Goal: Navigation & Orientation: Find specific page/section

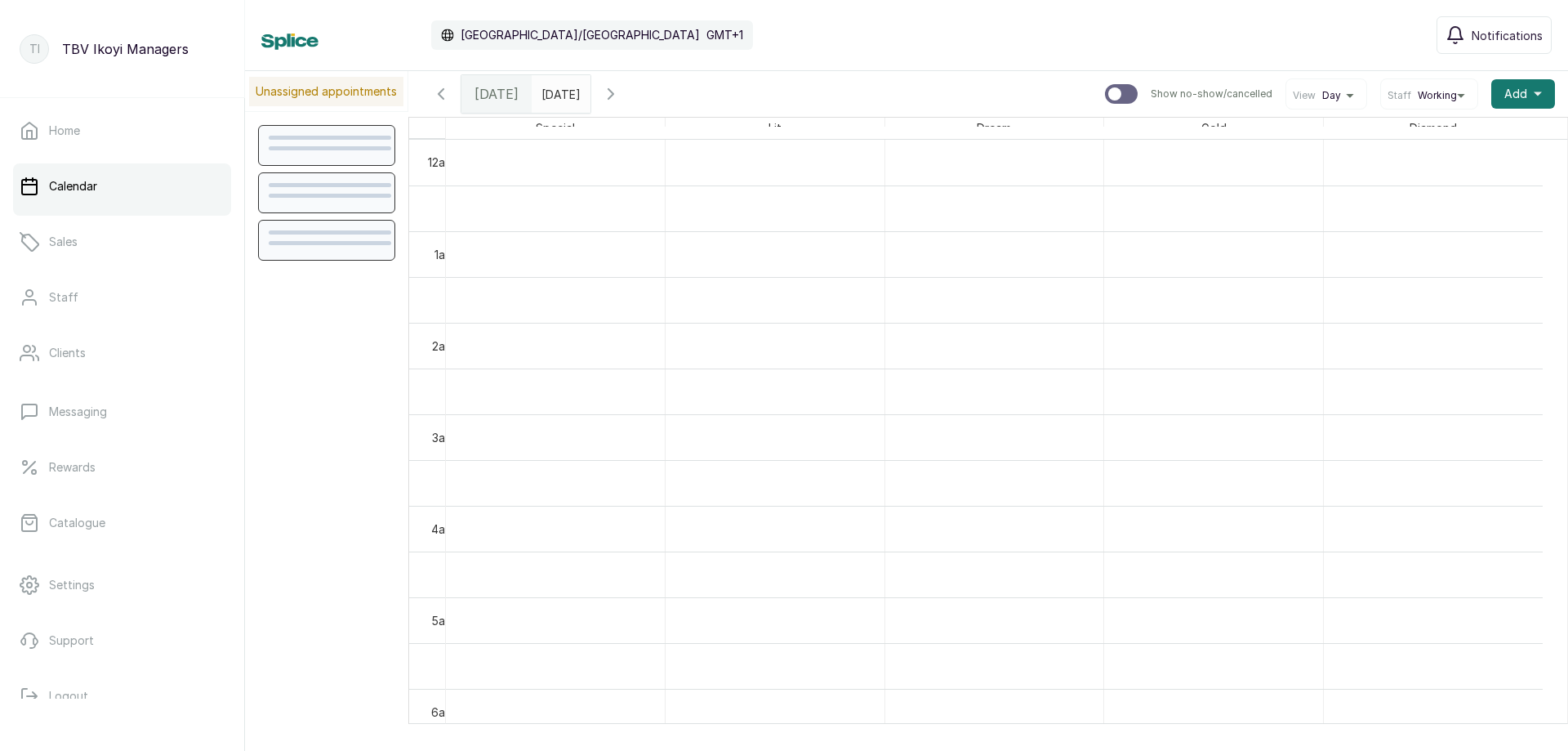
scroll to position [549, 0]
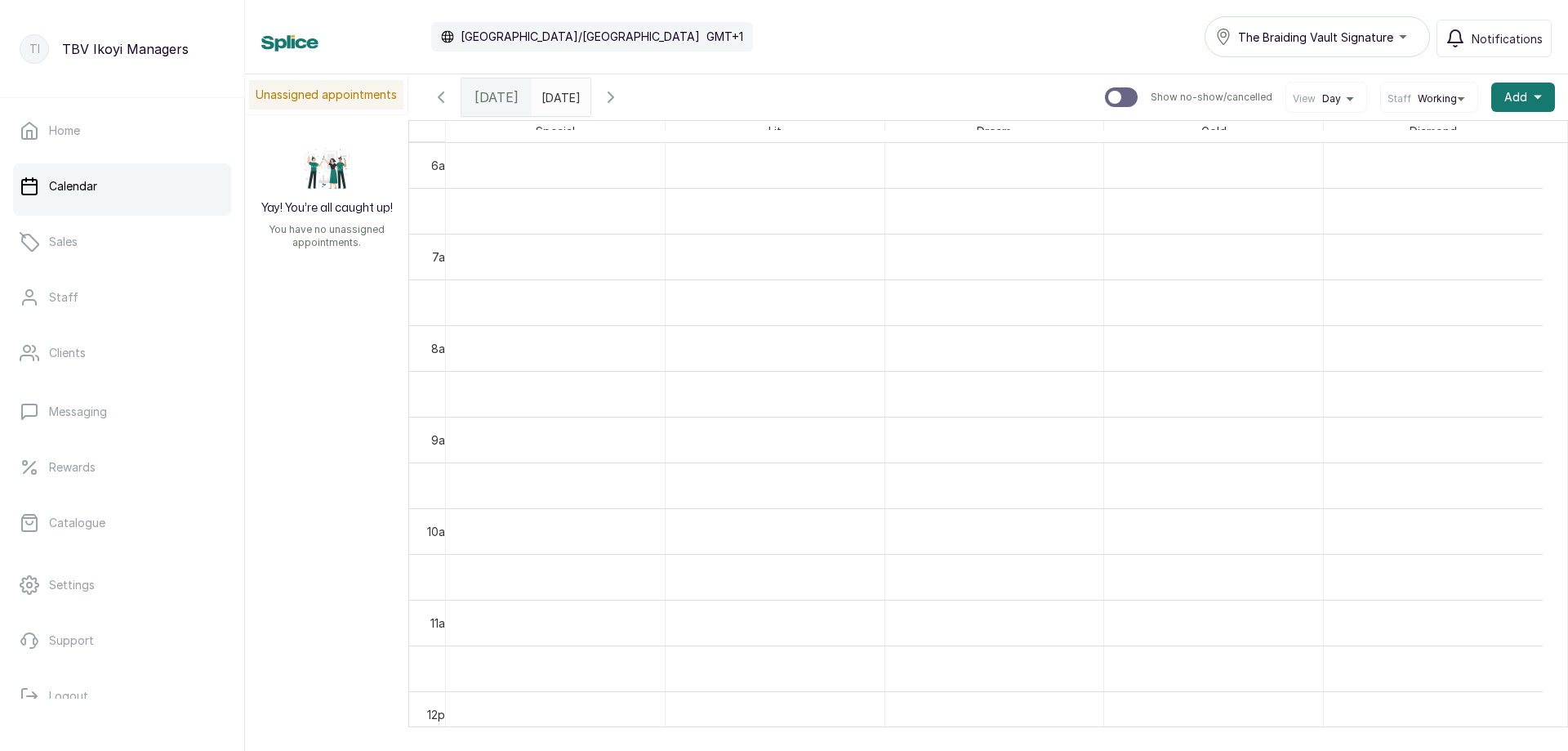
click at [1265, 47] on button "The Braiding Vault Signature" at bounding box center [1317, 37] width 225 height 41
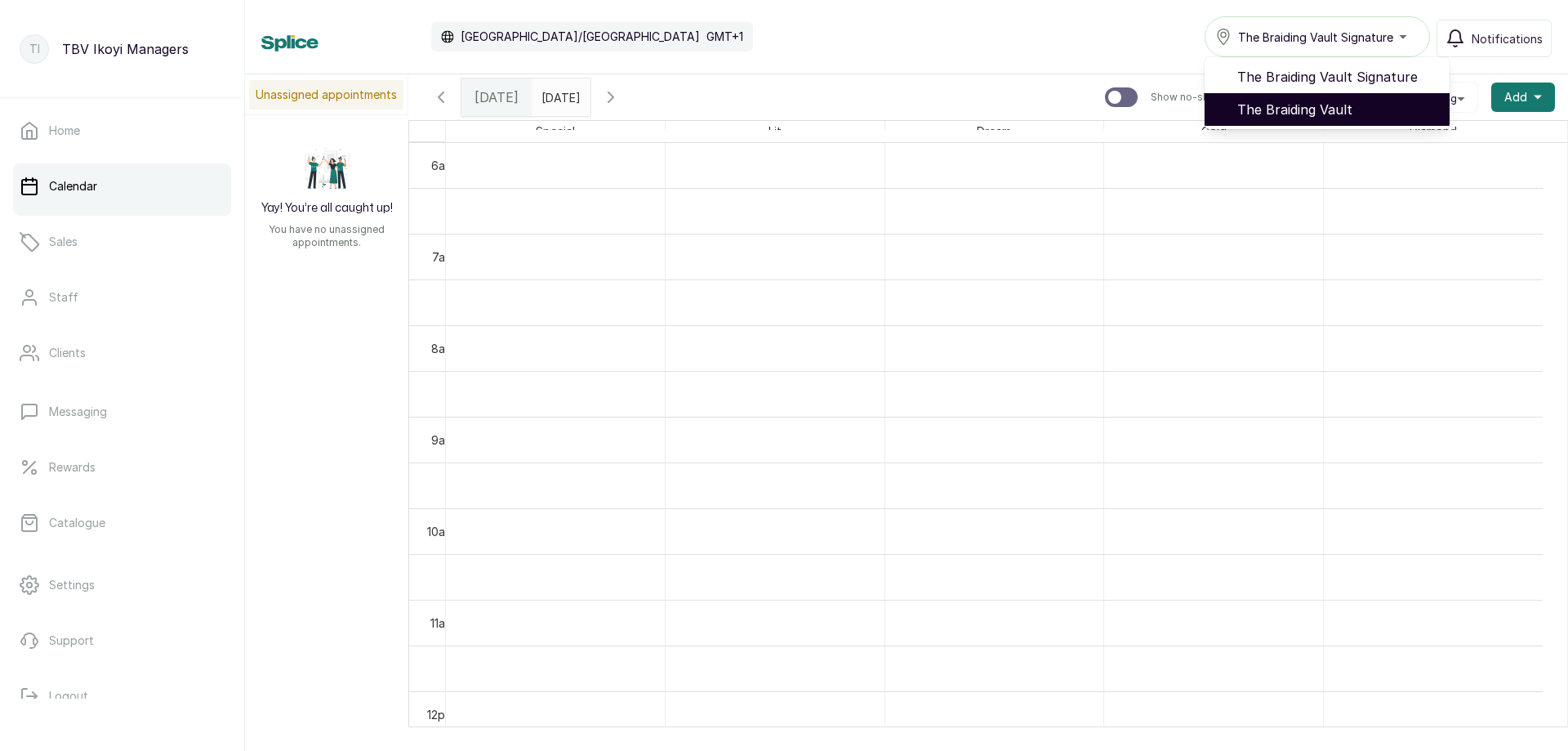
click at [1323, 98] on li "The Braiding Vault" at bounding box center [1327, 109] width 245 height 33
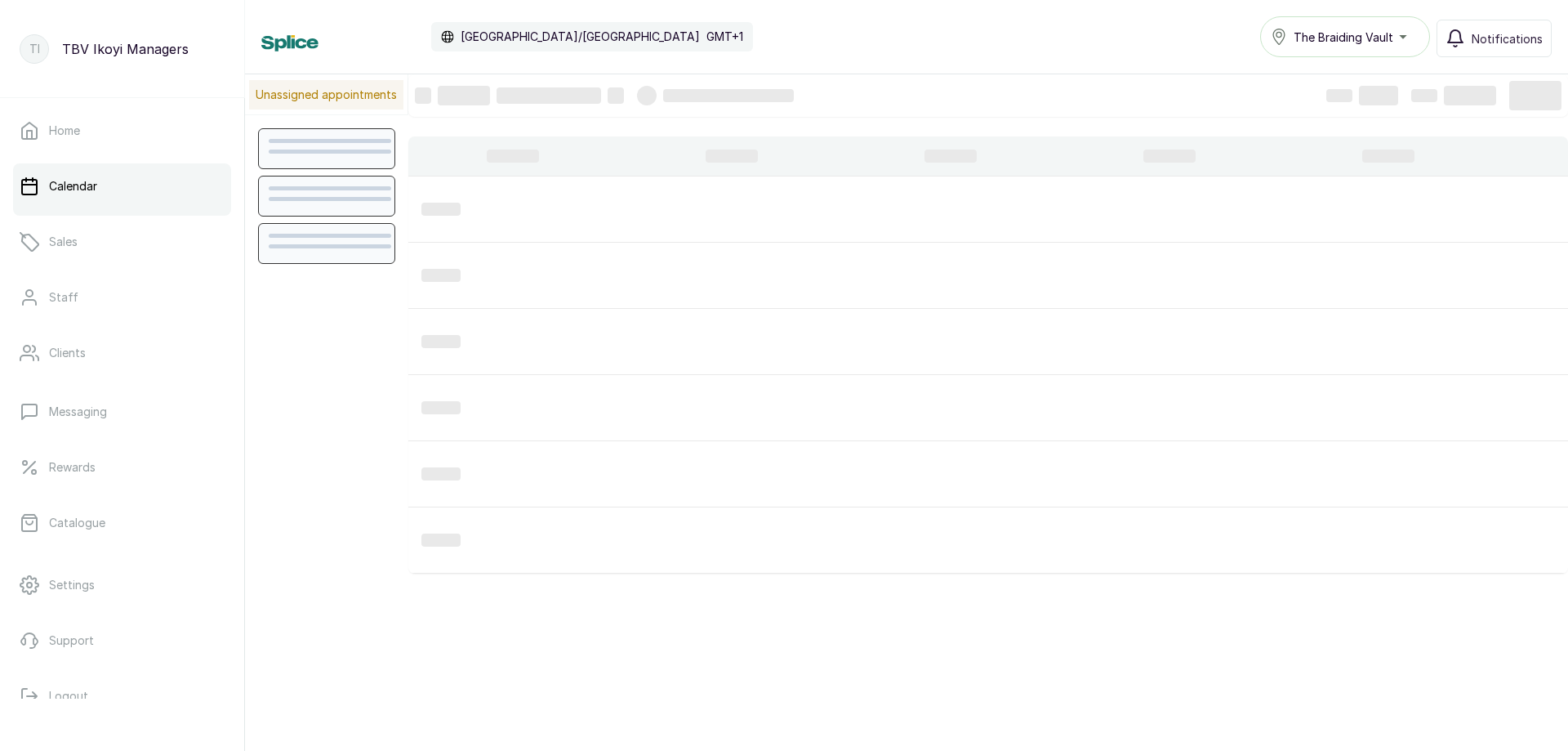
scroll to position [549, 0]
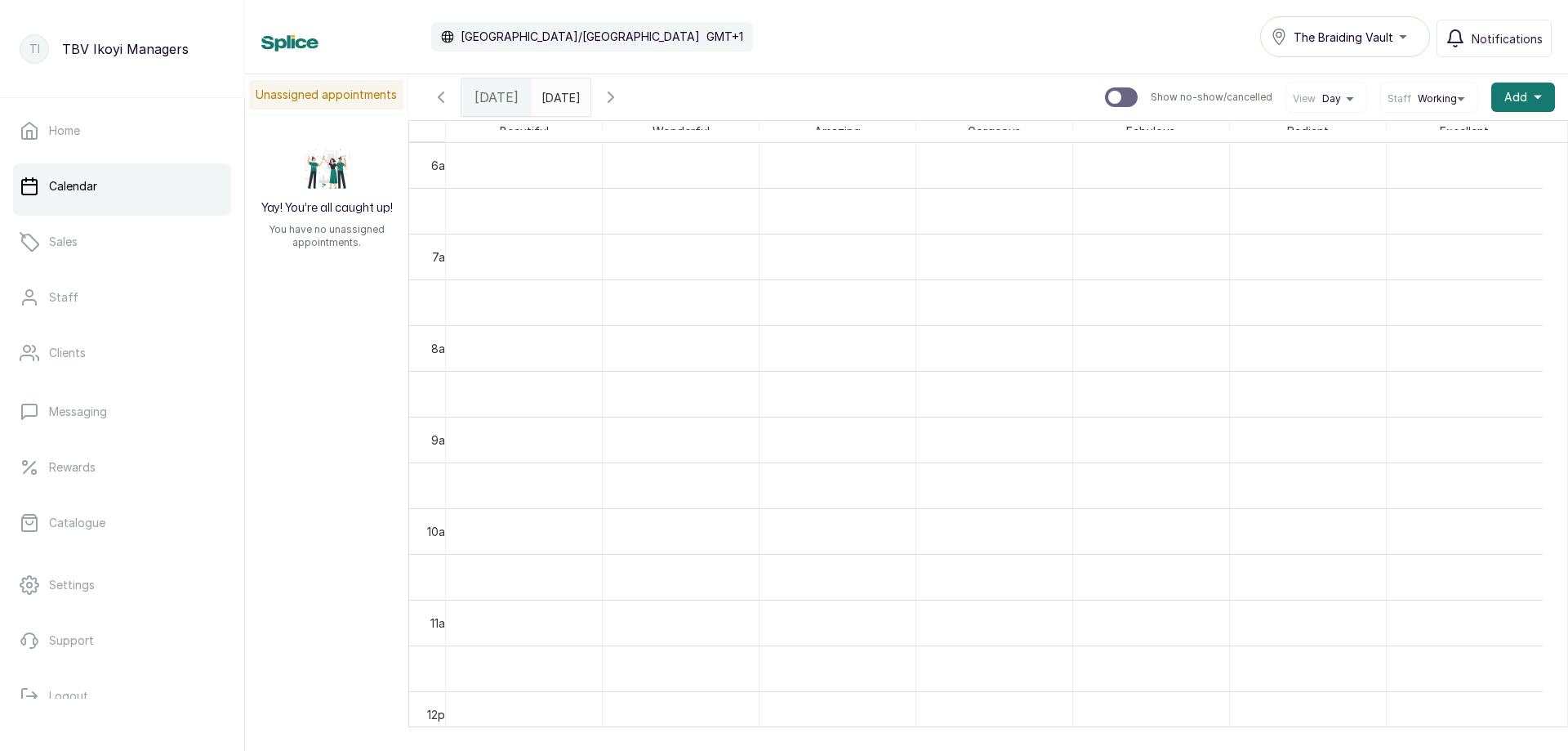
click at [1390, 41] on span "The Braiding Vault" at bounding box center [1343, 37] width 100 height 17
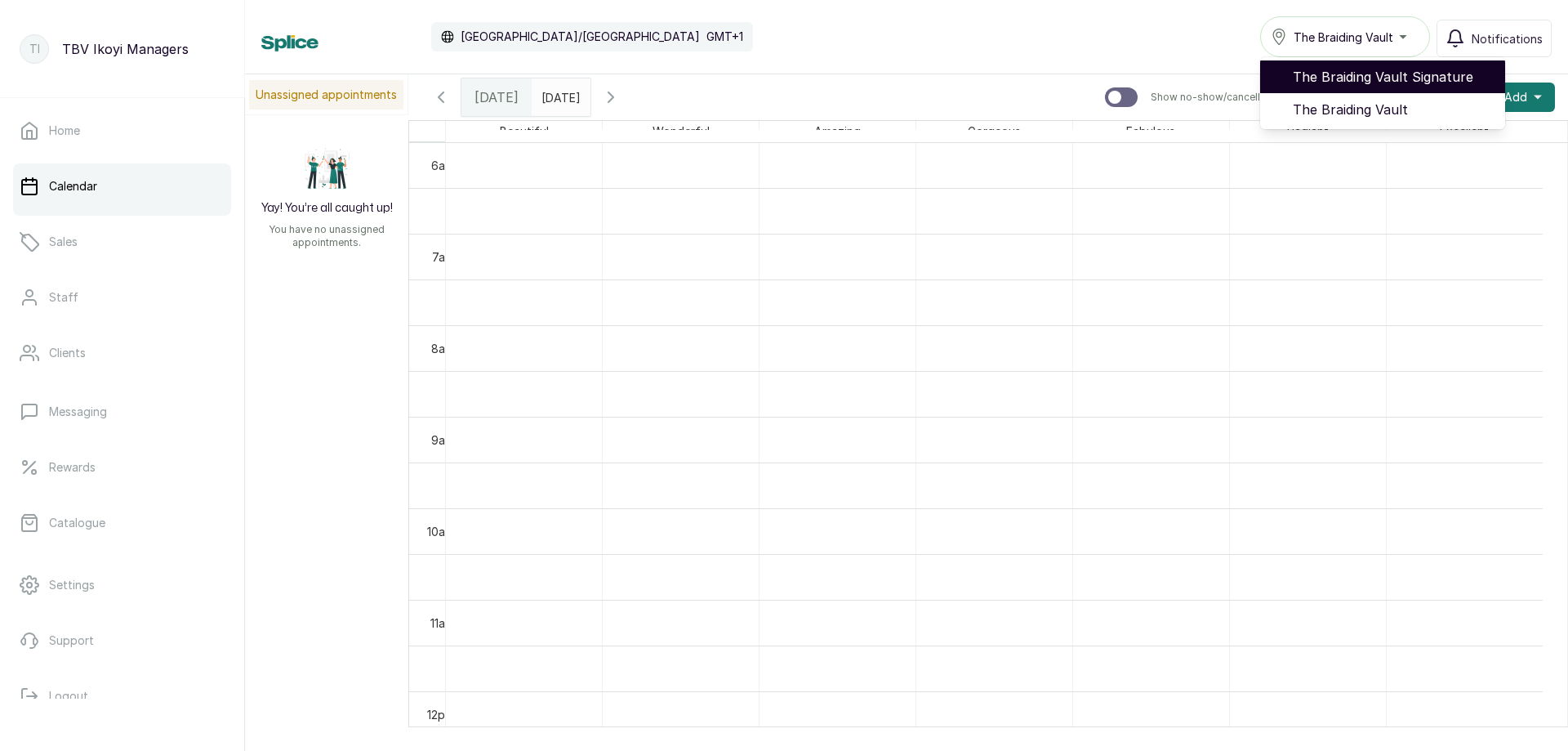
click at [1387, 72] on span "The Braiding Vault Signature" at bounding box center [1392, 77] width 200 height 20
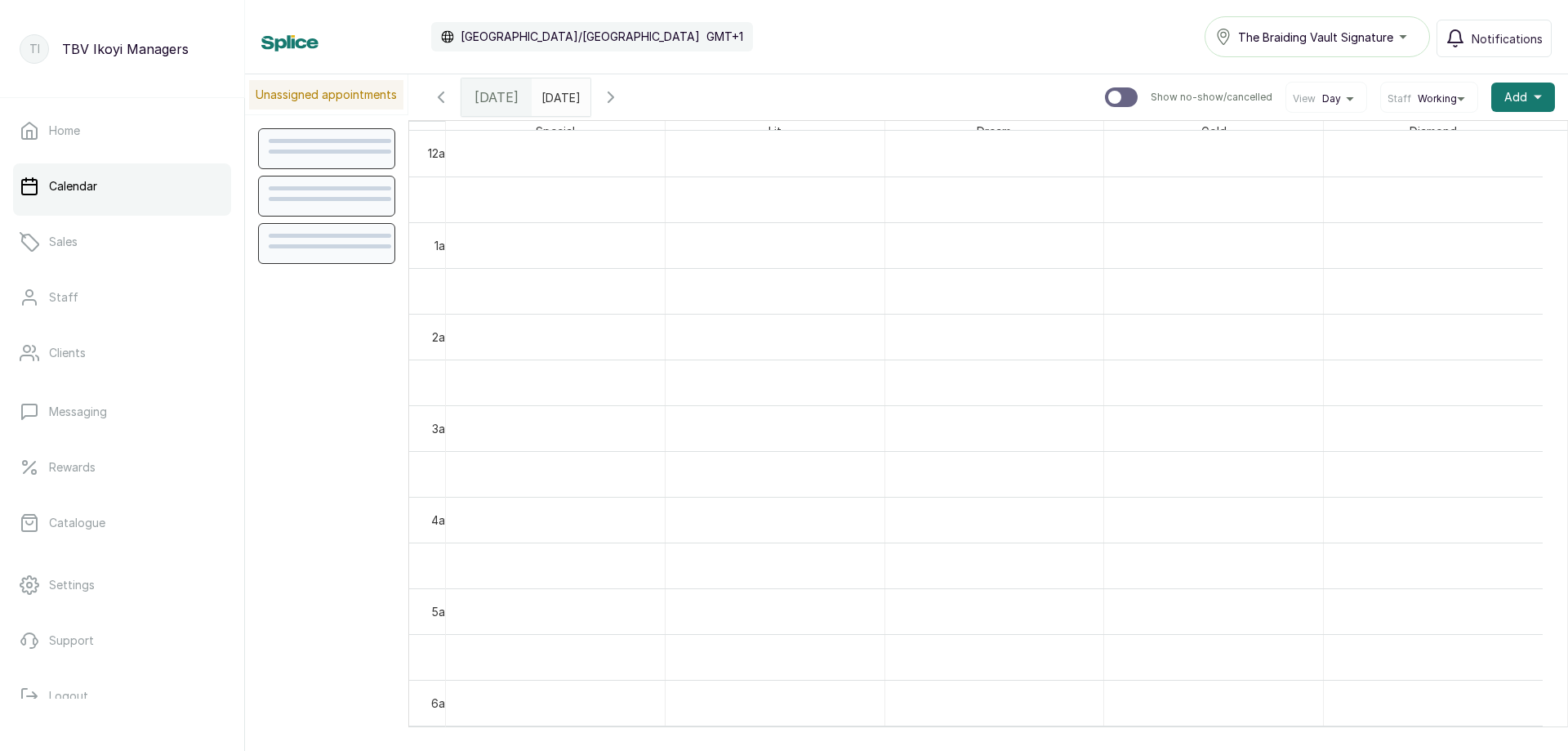
scroll to position [549, 0]
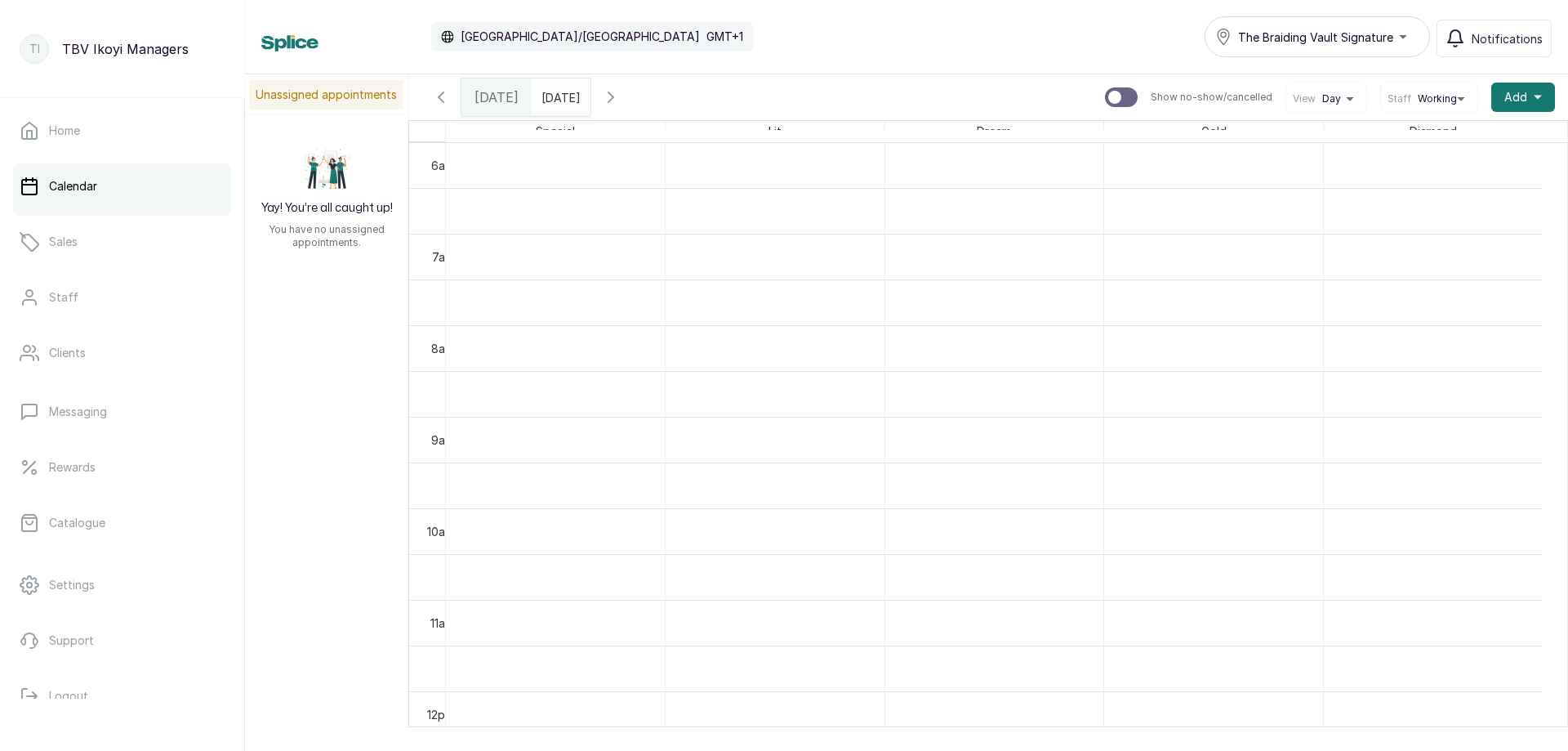
drag, startPoint x: 1326, startPoint y: 139, endPoint x: 1326, endPoint y: 149, distance: 10.0
click at [1326, 140] on div "Diamond" at bounding box center [1434, 130] width 219 height 21
click at [34, 149] on link "Home" at bounding box center [122, 130] width 218 height 45
